Goal: Check status: Check status

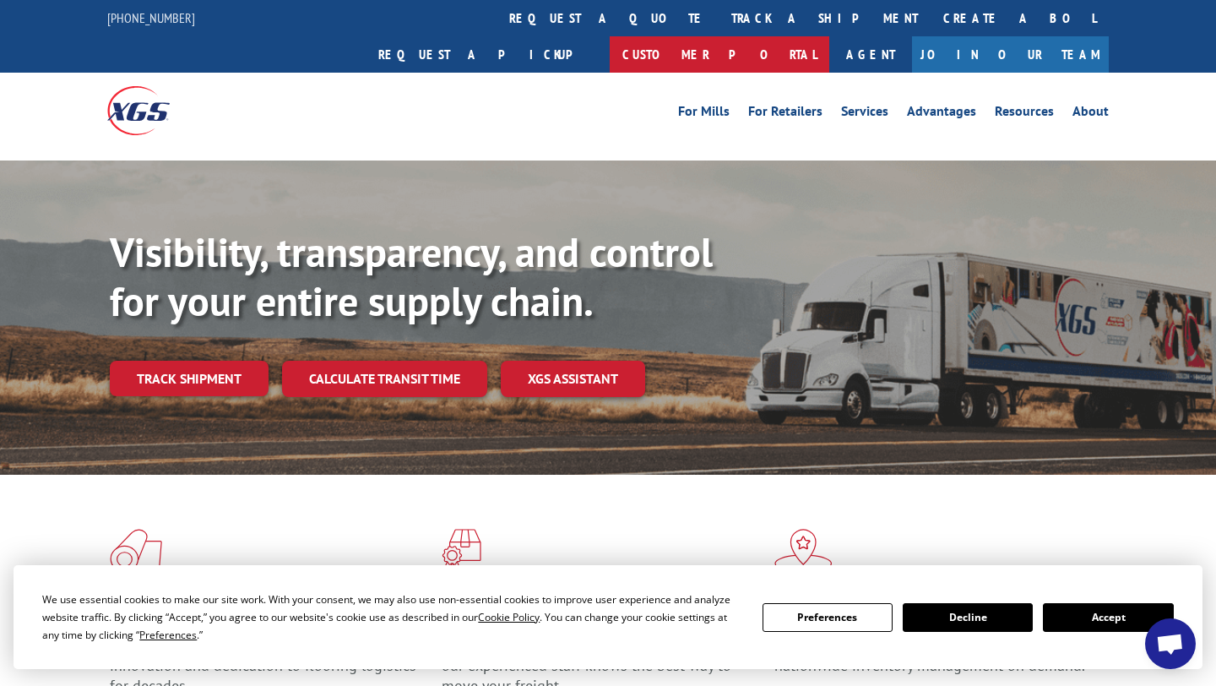
click at [829, 36] on link "Customer Portal" at bounding box center [720, 54] width 220 height 36
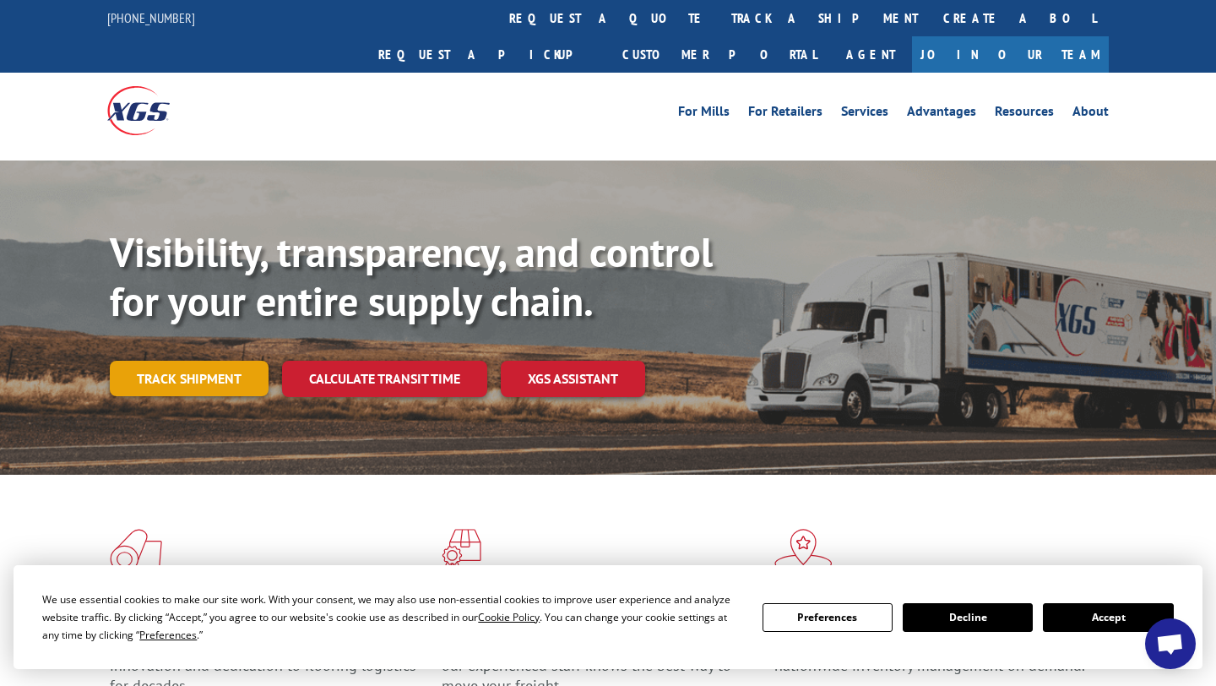
click at [244, 361] on link "Track shipment" at bounding box center [189, 378] width 159 height 35
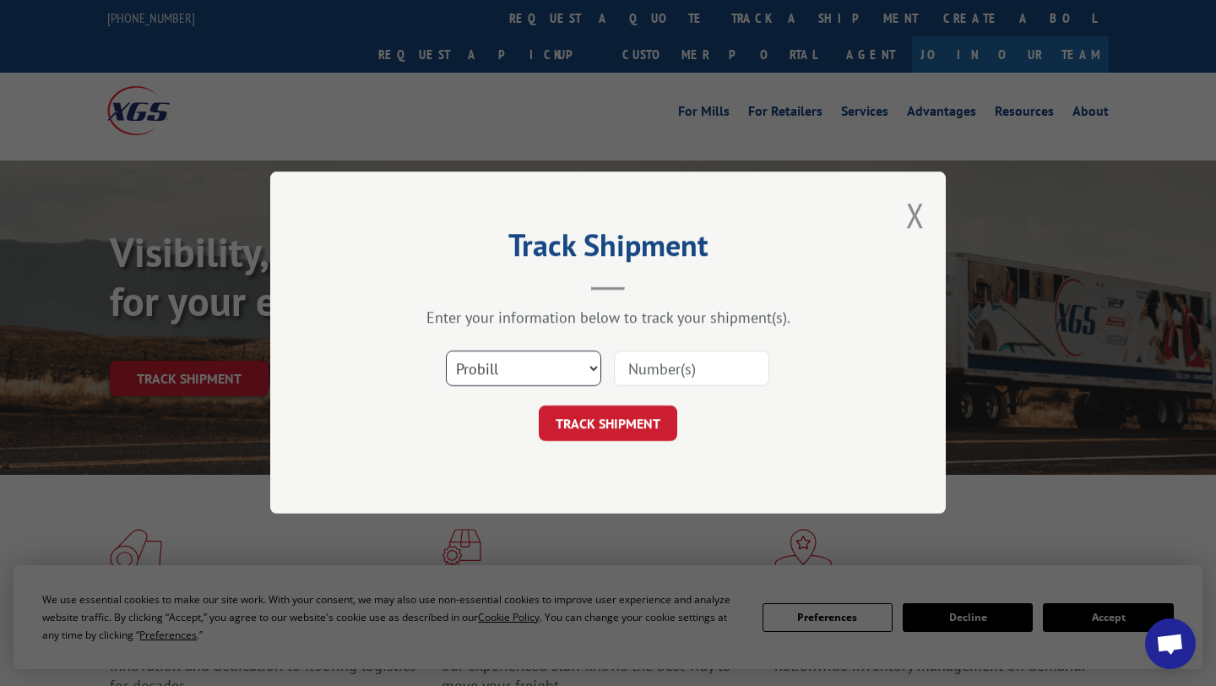
click at [538, 366] on select "Select category... Probill BOL PO" at bounding box center [523, 368] width 155 height 35
select select "bol"
click at [446, 351] on select "Select category... Probill BOL PO" at bounding box center [523, 368] width 155 height 35
click at [680, 367] on input at bounding box center [691, 368] width 155 height 35
type input "644670"
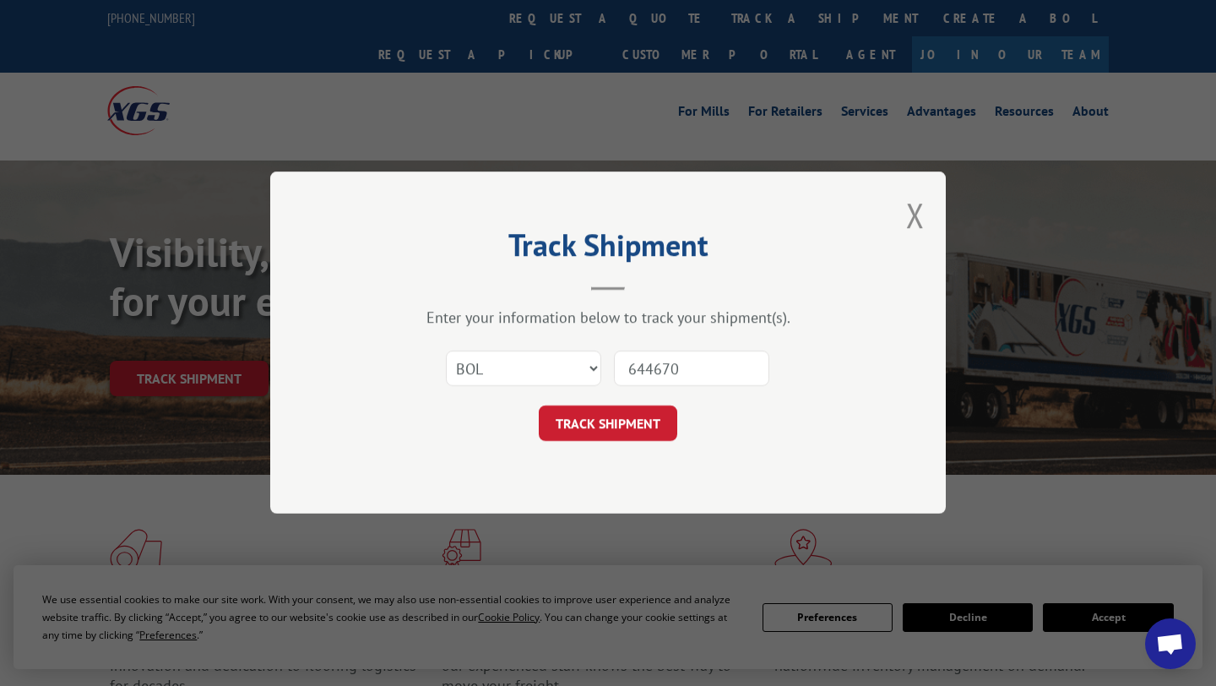
click button "TRACK SHIPMENT" at bounding box center [608, 423] width 139 height 35
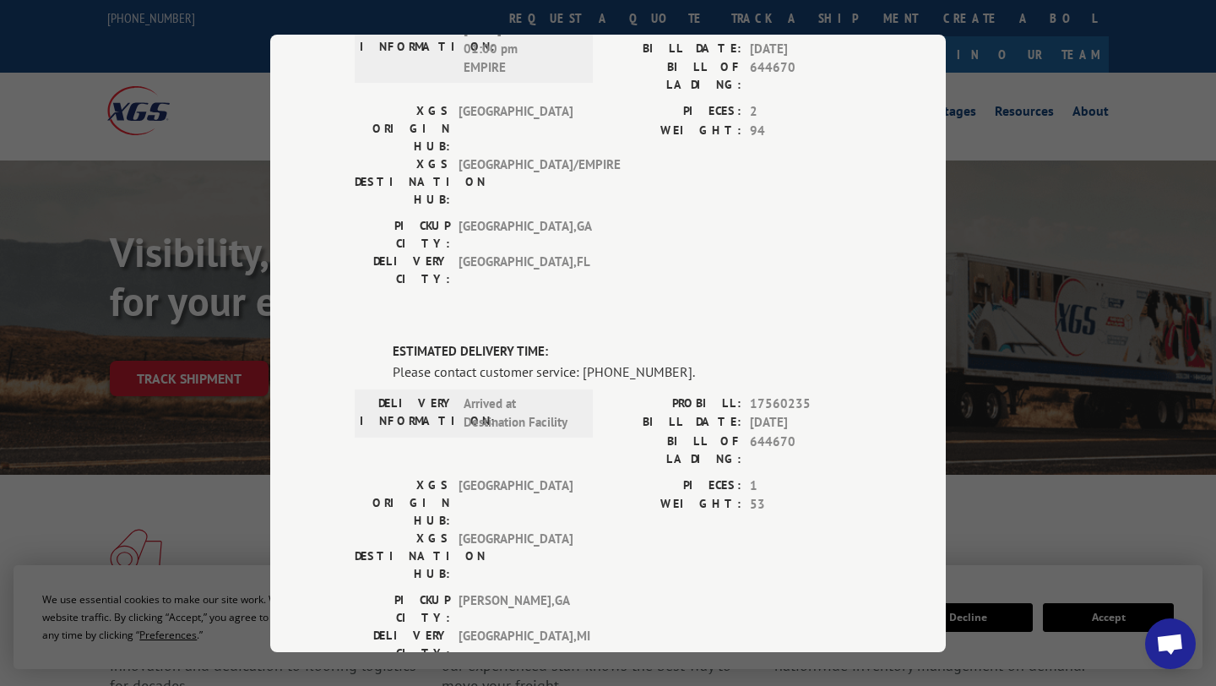
scroll to position [208, 0]
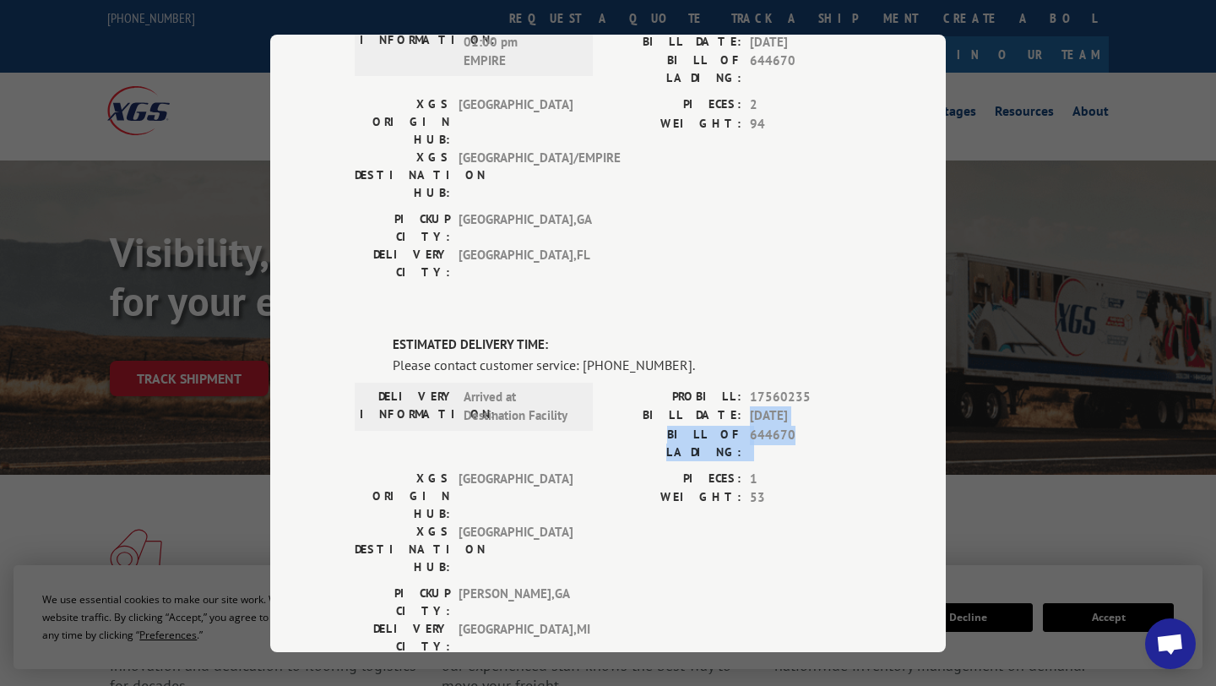
drag, startPoint x: 804, startPoint y: 336, endPoint x: 748, endPoint y: 309, distance: 62.0
click at [749, 387] on div "PROBILL: 17560235 BILL DATE: [DATE] BILL OF LADING: 644670" at bounding box center [734, 423] width 253 height 73
click at [748, 406] on div "BILL DATE: [DATE]" at bounding box center [734, 415] width 253 height 19
drag, startPoint x: 814, startPoint y: 329, endPoint x: 733, endPoint y: 301, distance: 86.0
click at [733, 387] on div "PROBILL: 17560235 BILL DATE: [DATE] BILL OF LADING: 644670" at bounding box center [734, 423] width 253 height 73
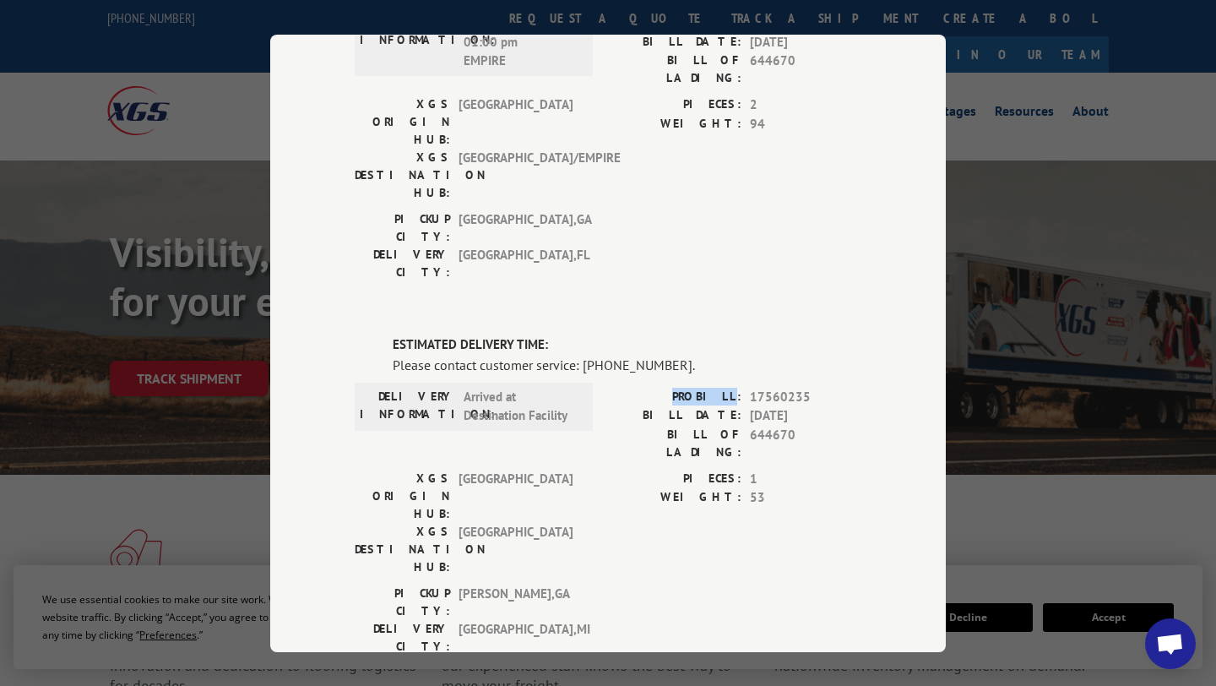
click at [733, 387] on label "PROBILL:" at bounding box center [674, 396] width 133 height 19
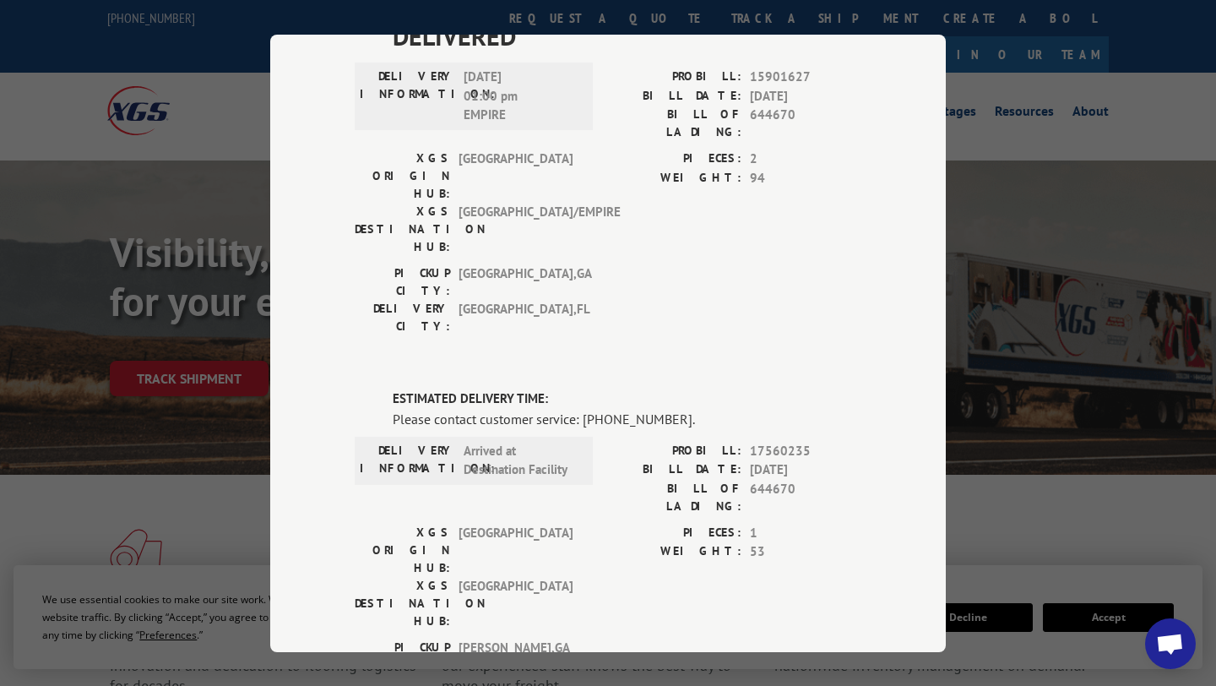
scroll to position [146, 0]
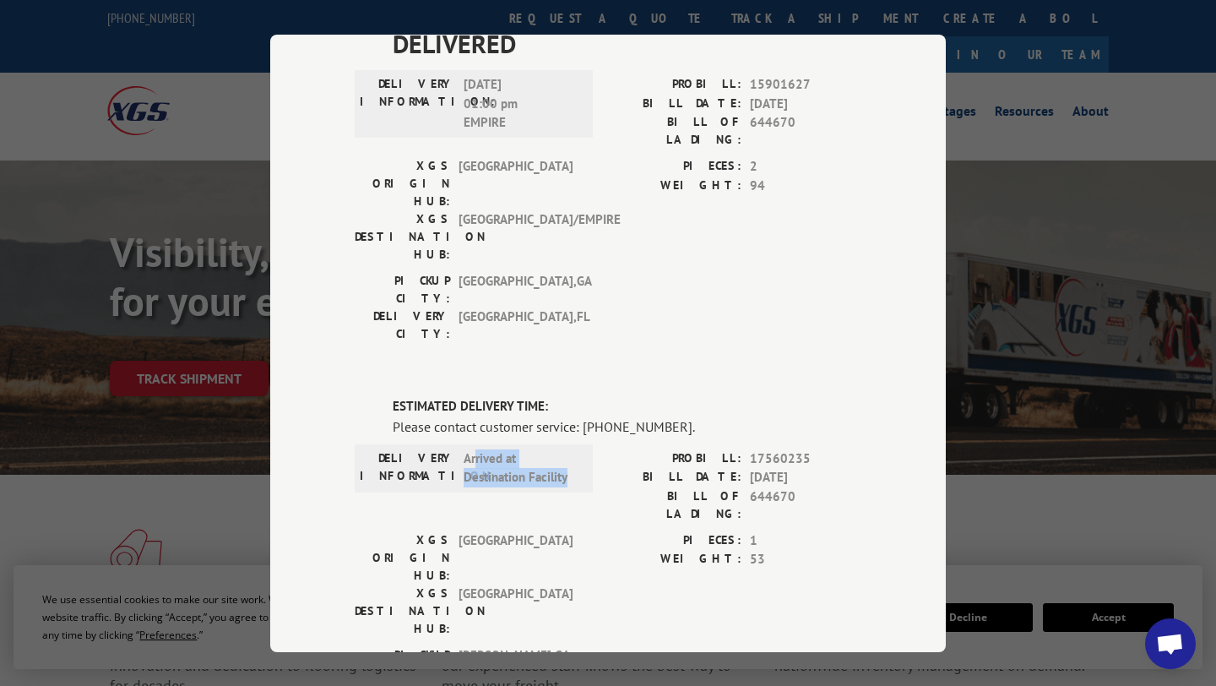
drag, startPoint x: 733, startPoint y: 301, endPoint x: 478, endPoint y: 366, distance: 263.2
click at [478, 448] on span "Arrived at Destination Facility" at bounding box center [521, 467] width 114 height 38
click at [476, 448] on span "Arrived at Destination Facility" at bounding box center [521, 467] width 114 height 38
drag, startPoint x: 478, startPoint y: 366, endPoint x: 578, endPoint y: 381, distance: 100.8
click at [578, 448] on div "DELIVERY INFORMATION: Arrived at Destination Facility" at bounding box center [474, 467] width 228 height 38
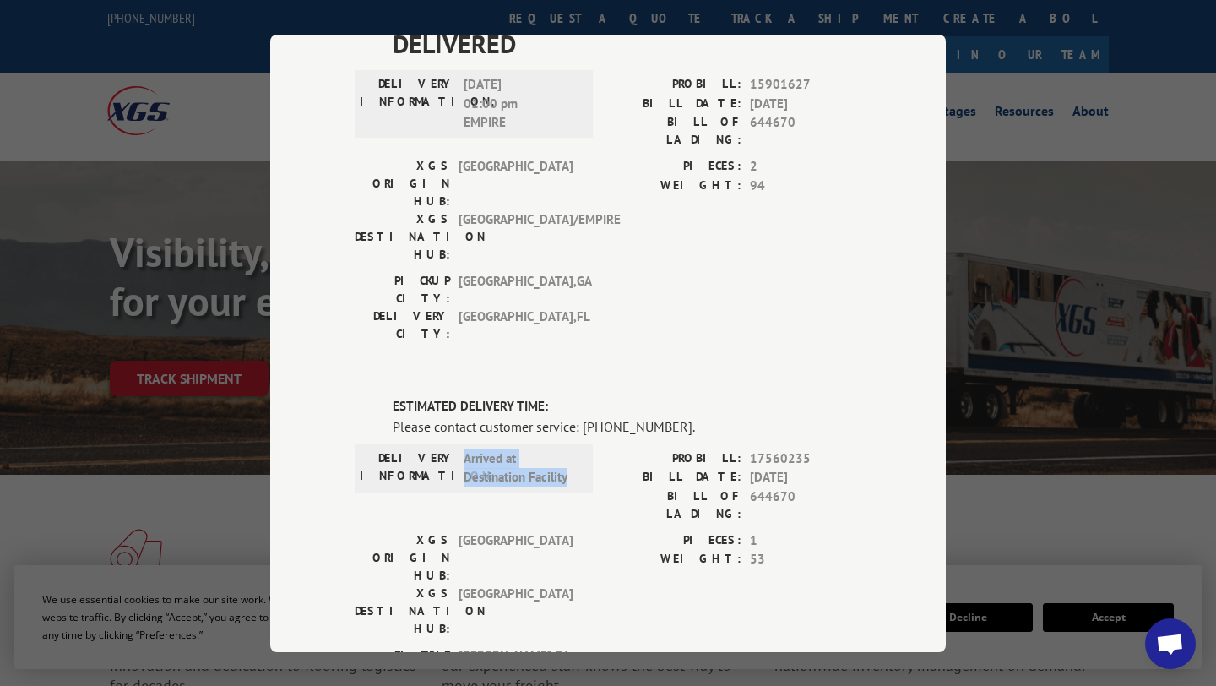
click at [578, 448] on div "DELIVERY INFORMATION: Arrived at Destination Facility" at bounding box center [474, 467] width 228 height 38
drag, startPoint x: 578, startPoint y: 381, endPoint x: 439, endPoint y: 371, distance: 138.9
click at [439, 443] on div "DELIVERY INFORMATION: Arrived at Destination Facility" at bounding box center [474, 467] width 238 height 48
click at [438, 448] on label "DELIVERY INFORMATION:" at bounding box center [407, 467] width 95 height 38
drag, startPoint x: 439, startPoint y: 371, endPoint x: 570, endPoint y: 381, distance: 131.3
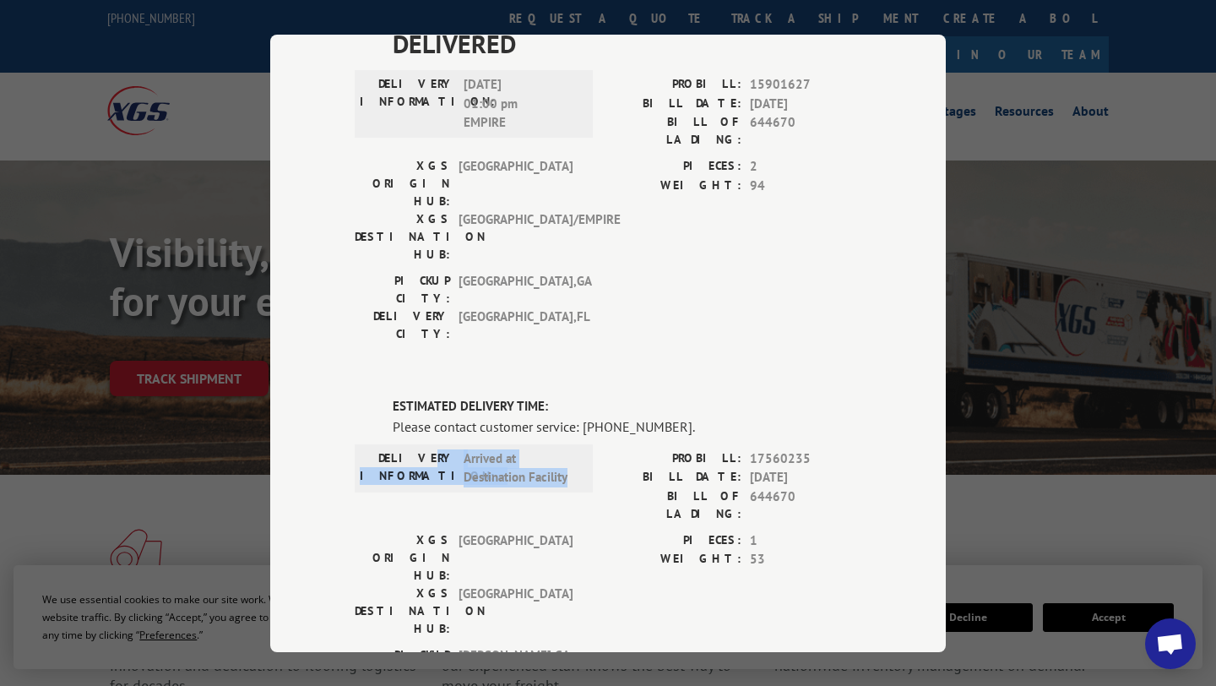
click at [570, 448] on div "DELIVERY INFORMATION: Arrived at Destination Facility" at bounding box center [474, 467] width 228 height 38
click at [572, 448] on span "Arrived at Destination Facility" at bounding box center [521, 467] width 114 height 38
drag, startPoint x: 570, startPoint y: 381, endPoint x: 423, endPoint y: 366, distance: 147.7
click at [423, 448] on div "DELIVERY INFORMATION: Arrived at Destination Facility" at bounding box center [474, 467] width 228 height 38
click at [421, 448] on label "DELIVERY INFORMATION:" at bounding box center [407, 467] width 95 height 38
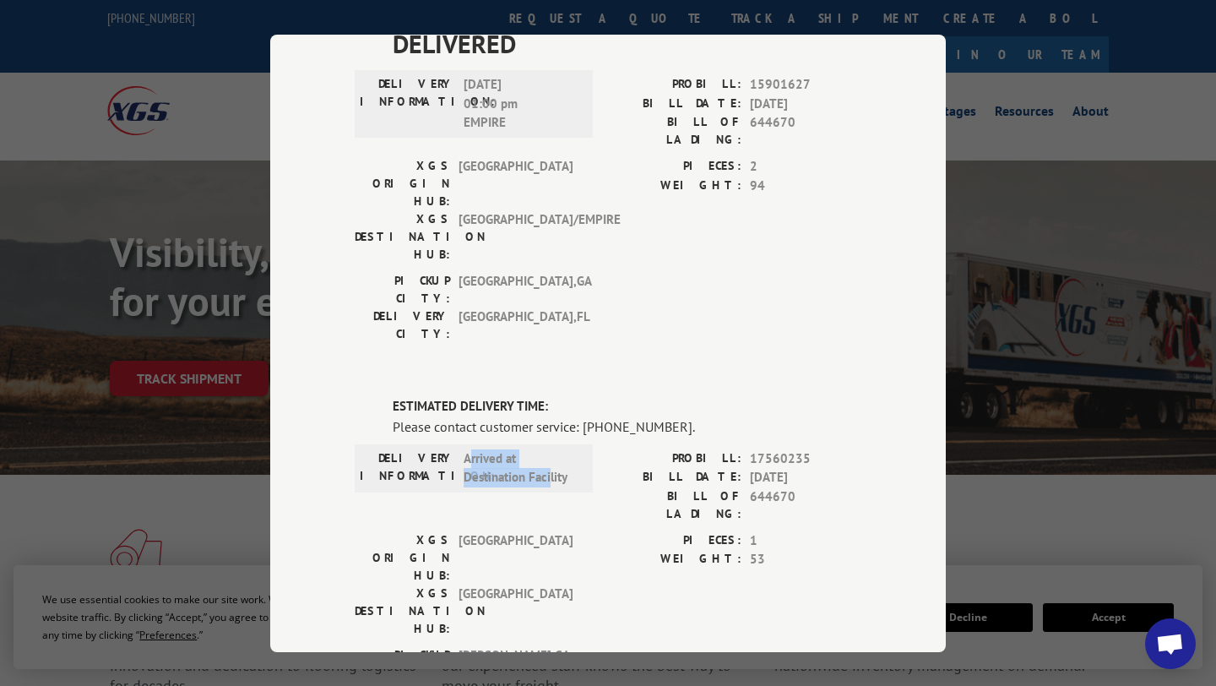
drag, startPoint x: 423, startPoint y: 366, endPoint x: 557, endPoint y: 378, distance: 134.1
click at [557, 448] on span "Arrived at Destination Facility" at bounding box center [521, 467] width 114 height 38
drag, startPoint x: 557, startPoint y: 378, endPoint x: 465, endPoint y: 363, distance: 92.5
click at [465, 448] on span "Arrived at Destination Facility" at bounding box center [521, 467] width 114 height 38
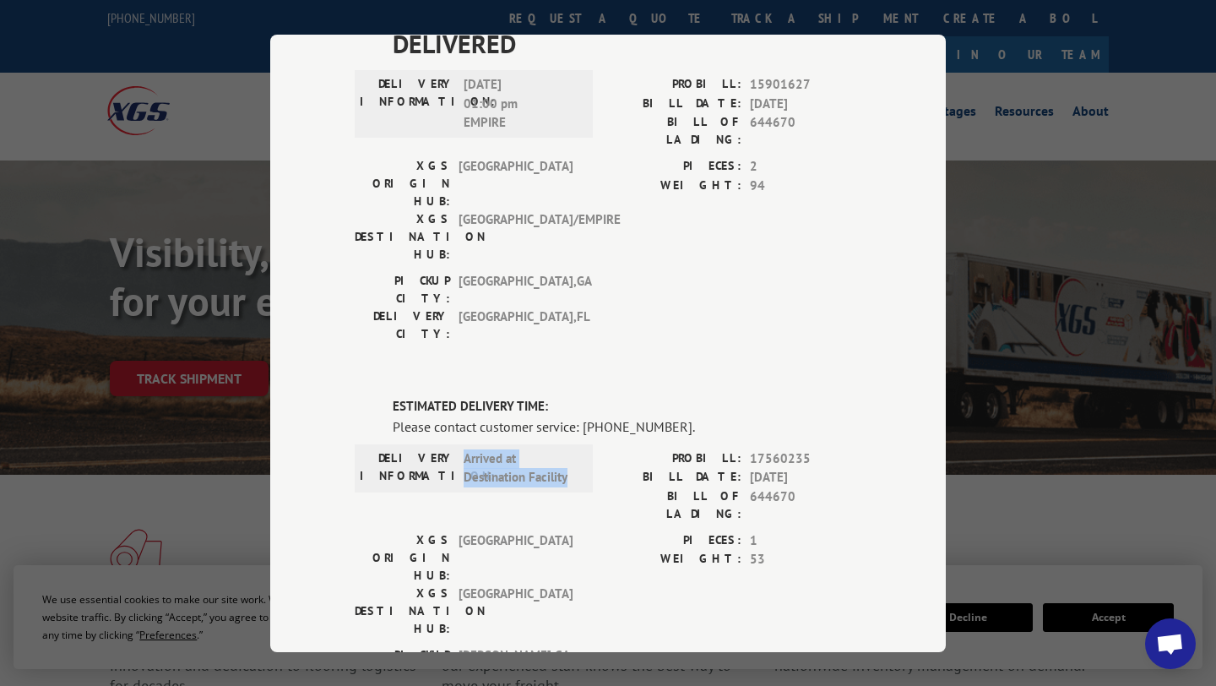
click at [465, 448] on span "Arrived at Destination Facility" at bounding box center [521, 467] width 114 height 38
drag, startPoint x: 465, startPoint y: 363, endPoint x: 809, endPoint y: 416, distance: 347.9
click at [809, 416] on div "ESTIMATED DELIVERY TIME: Please contact customer service: [PHONE_NUMBER]. DELIV…" at bounding box center [608, 684] width 507 height 574
click at [809, 530] on span "1" at bounding box center [805, 539] width 111 height 19
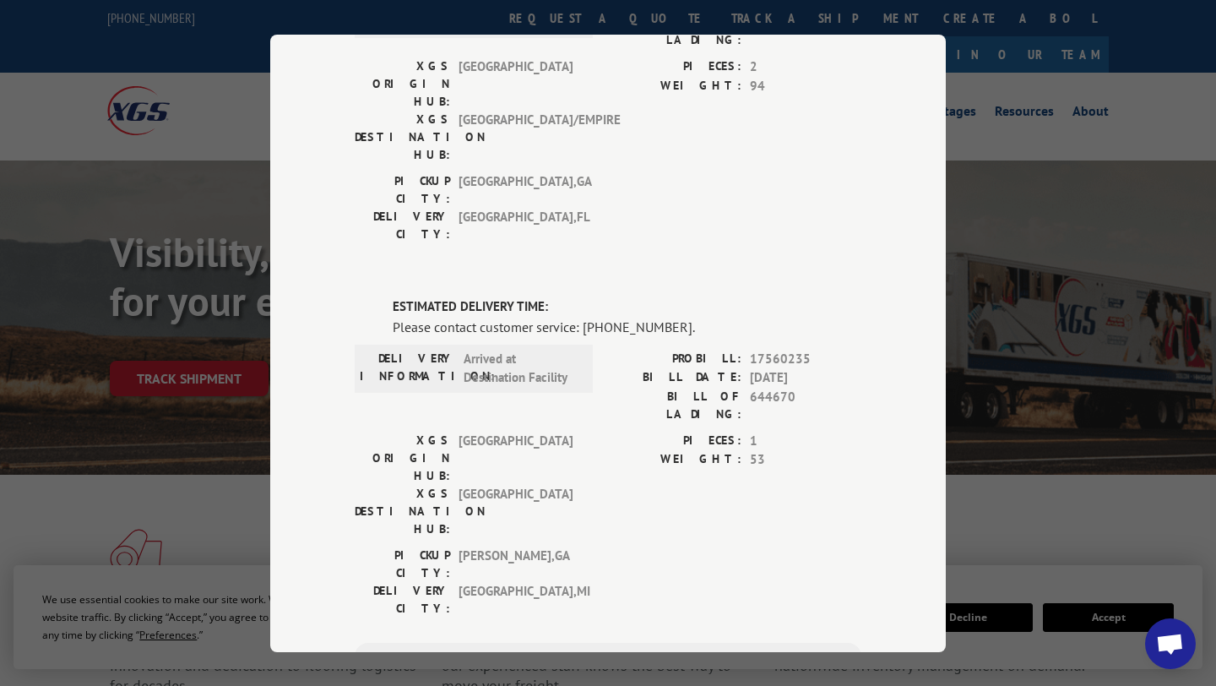
scroll to position [254, 0]
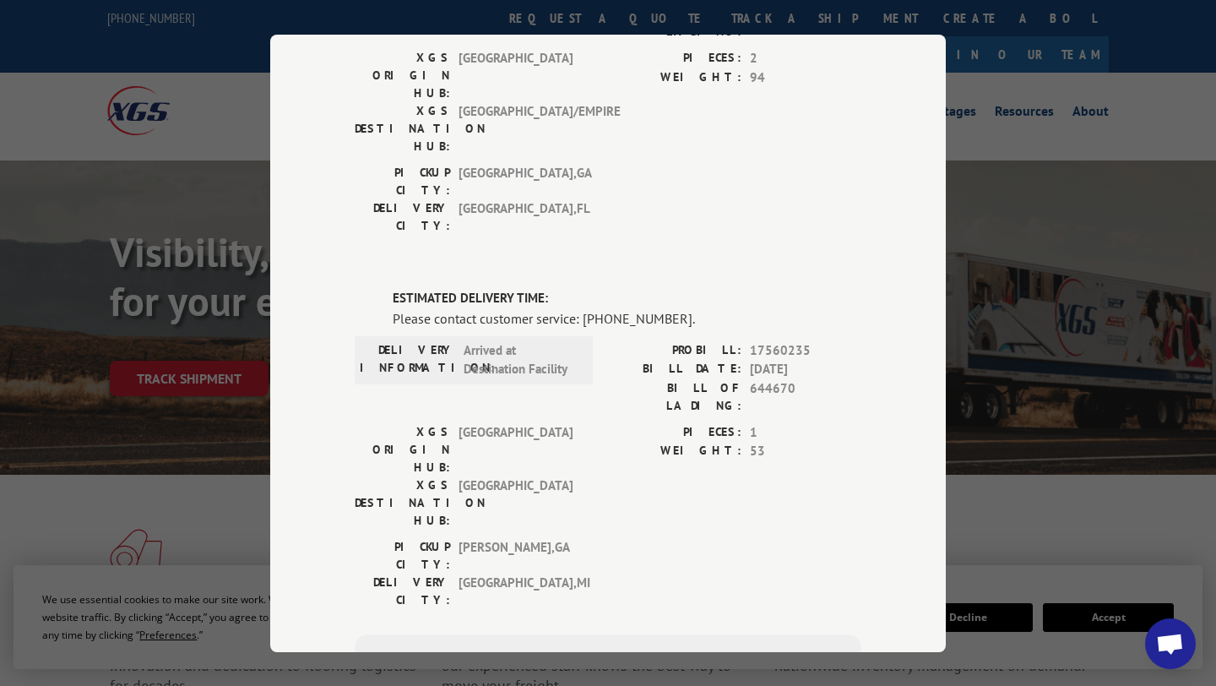
click at [1171, 638] on span "Open chat" at bounding box center [1170, 645] width 28 height 24
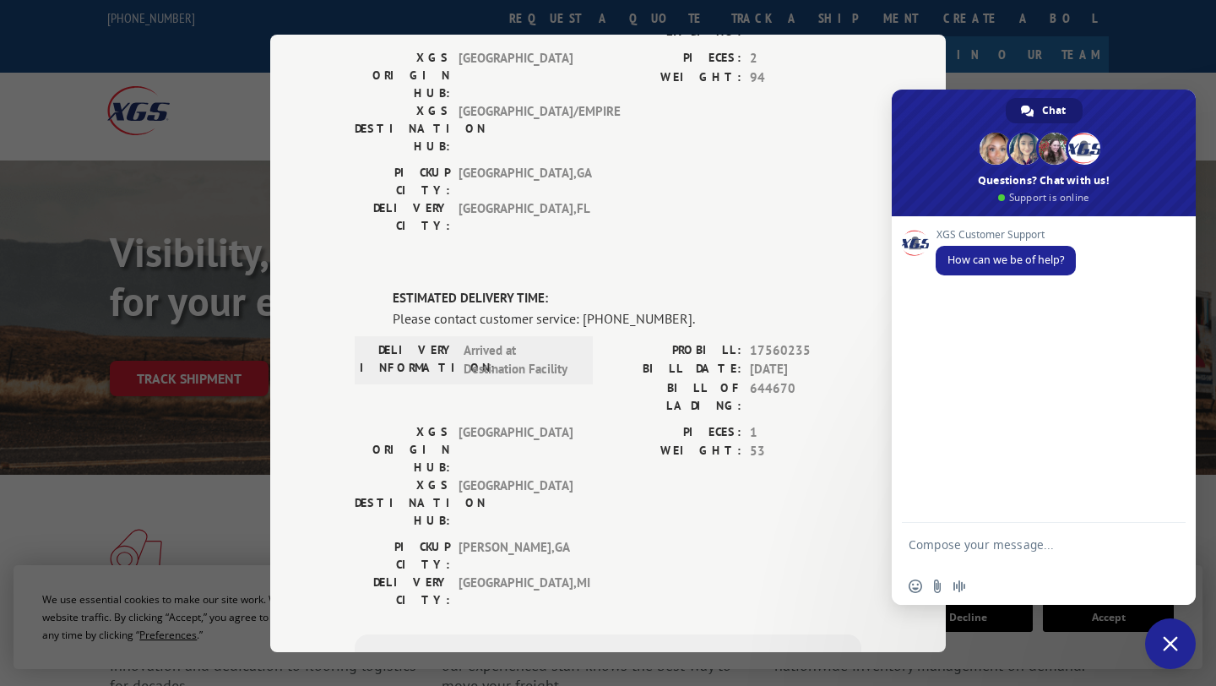
click at [1139, 70] on div "Track Shipment DELIVERED DELIVERY INFORMATION: [DATE] 01:00 pm EMPIRE PROBILL: …" at bounding box center [608, 343] width 1216 height 686
click at [1178, 640] on span "Close chat" at bounding box center [1170, 643] width 51 height 51
